Goal: Task Accomplishment & Management: Use online tool/utility

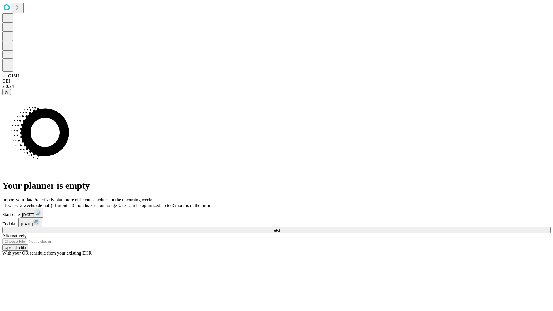
click at [281, 228] on span "Fetch" at bounding box center [277, 230] width 10 height 4
